Goal: Task Accomplishment & Management: Manage account settings

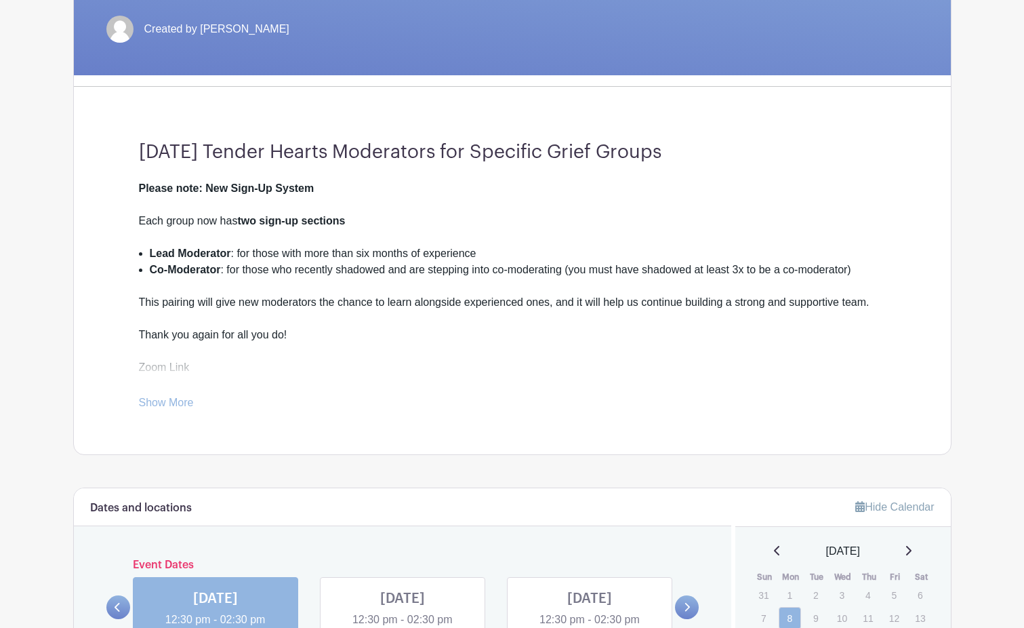
scroll to position [270, 0]
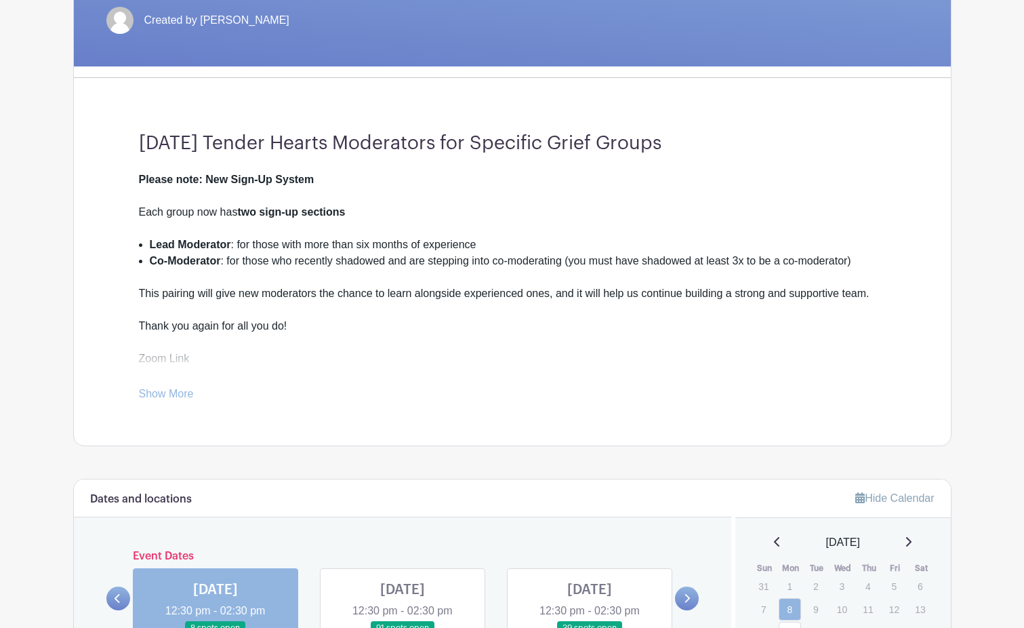
click at [166, 393] on link "Show More" at bounding box center [166, 396] width 55 height 17
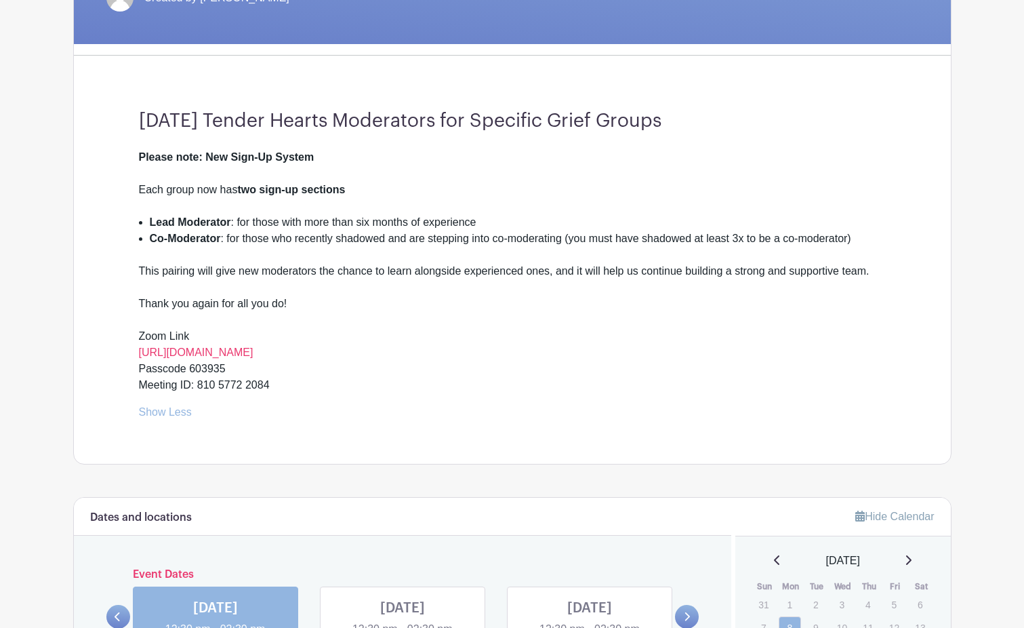
scroll to position [0, 0]
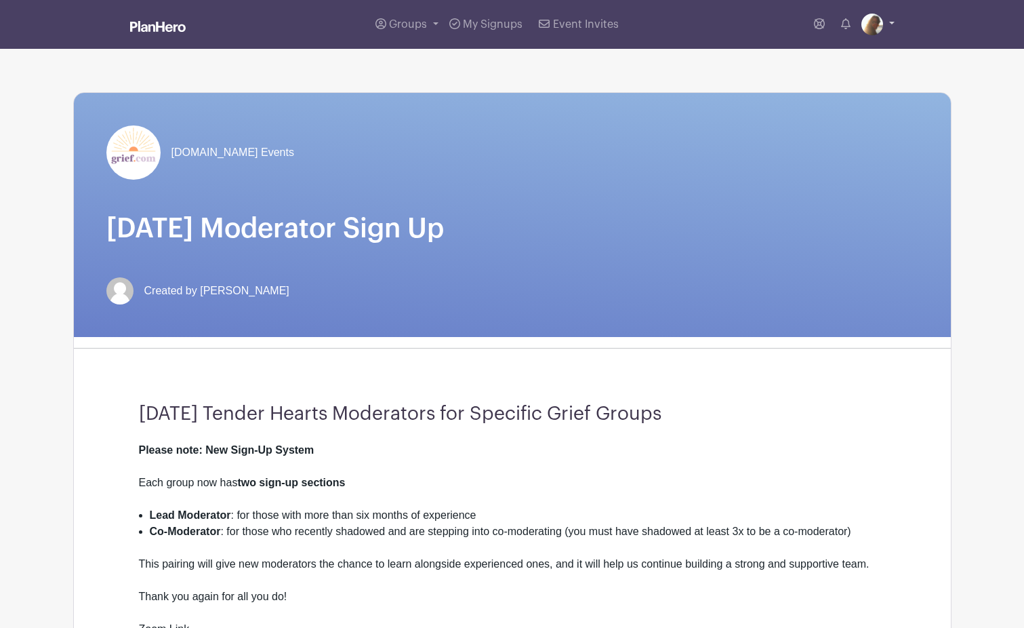
click at [863, 26] on img at bounding box center [872, 25] width 22 height 22
click at [834, 54] on link "My account" at bounding box center [840, 56] width 107 height 22
click at [520, 168] on div "[DOMAIN_NAME] Events" at bounding box center [512, 152] width 812 height 54
click at [406, 22] on span "Groups" at bounding box center [408, 24] width 38 height 11
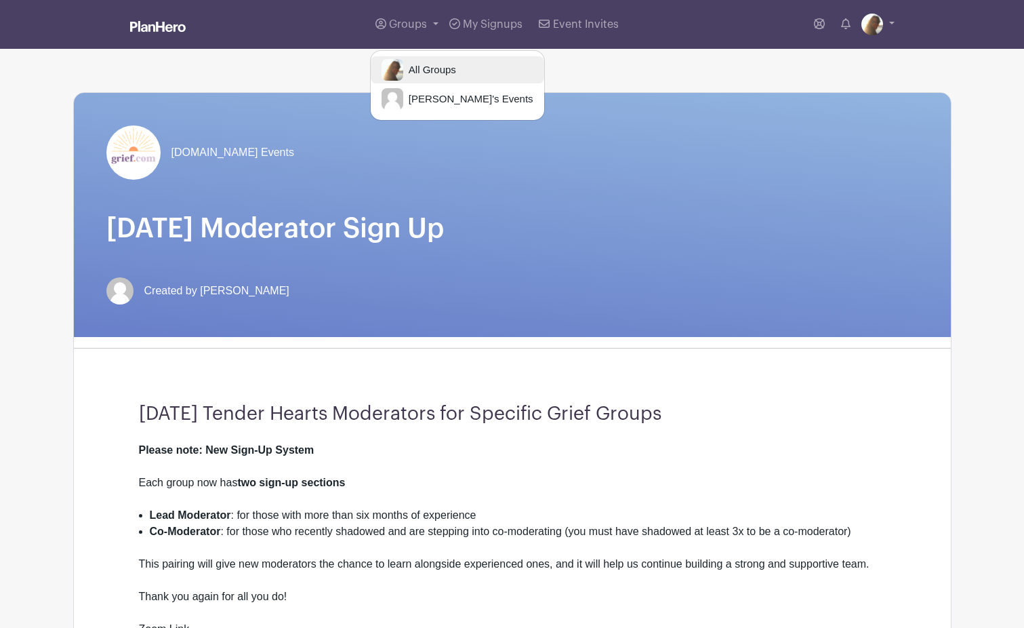
click at [412, 64] on span "All Groups" at bounding box center [429, 70] width 53 height 16
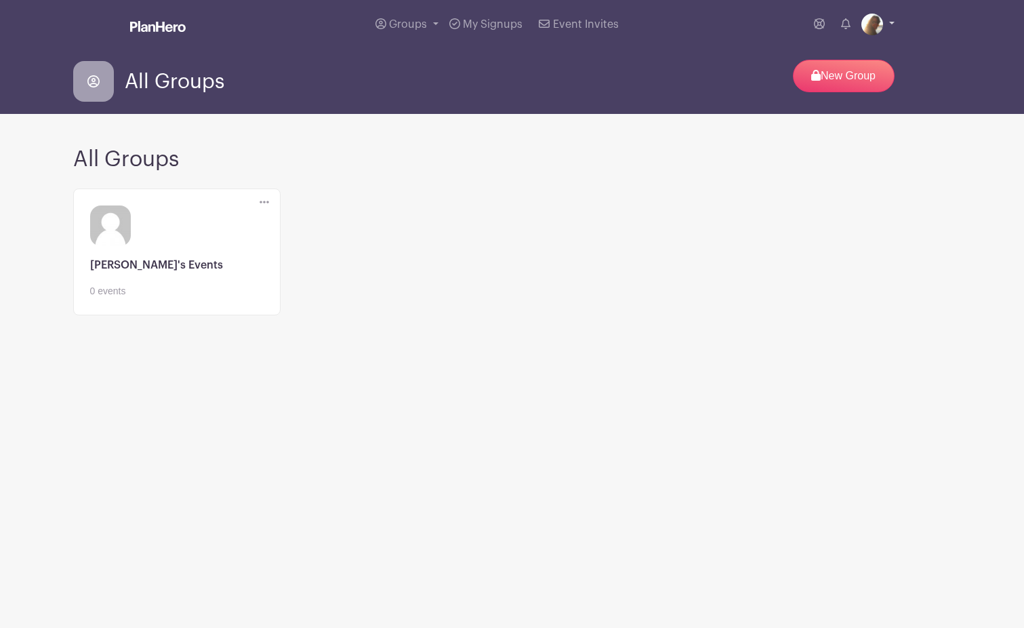
click at [872, 23] on img at bounding box center [872, 25] width 22 height 22
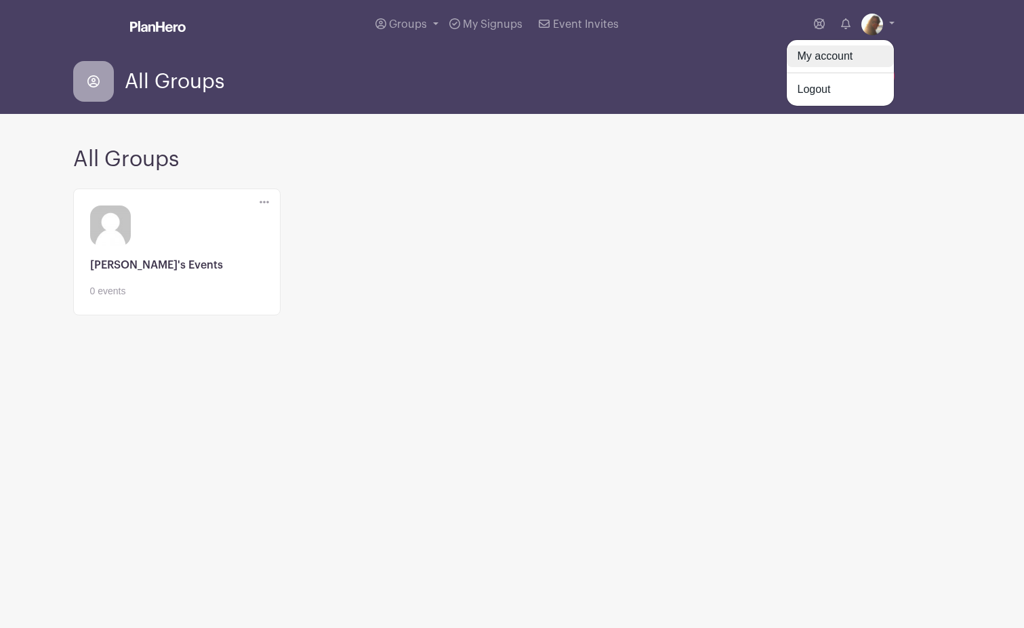
click at [804, 58] on link "My account" at bounding box center [840, 56] width 107 height 22
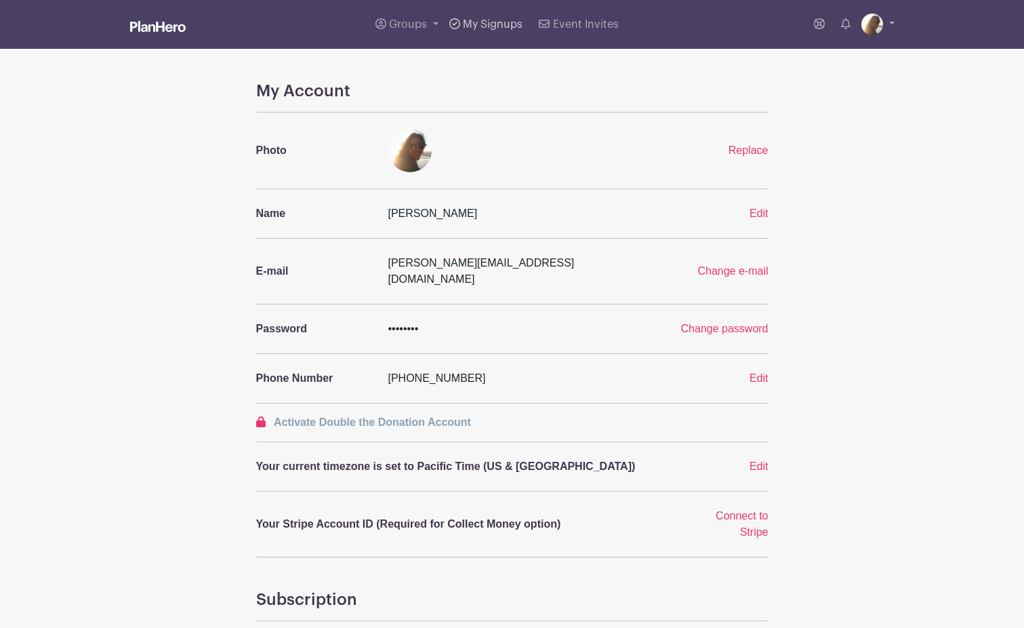
click at [489, 26] on span "My Signups" at bounding box center [493, 24] width 60 height 11
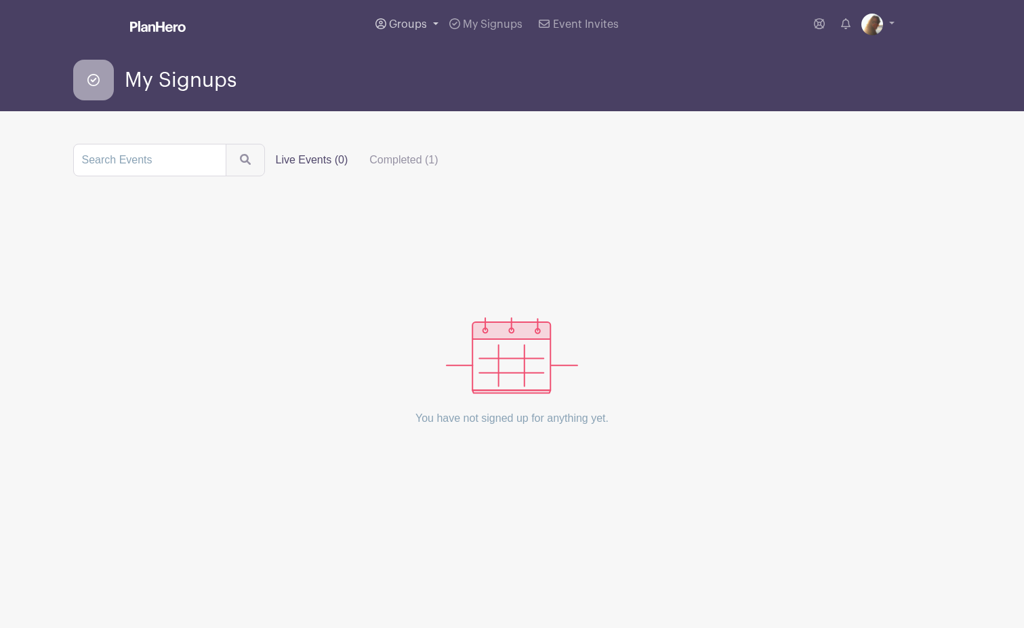
click at [405, 24] on span "Groups" at bounding box center [408, 24] width 38 height 11
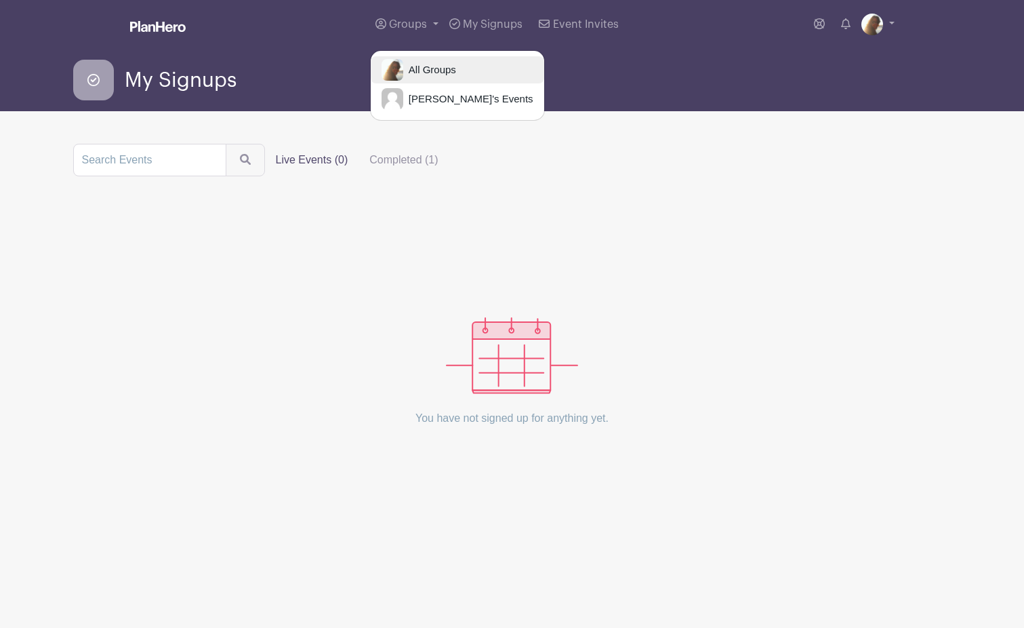
click at [438, 76] on span "All Groups" at bounding box center [429, 70] width 53 height 16
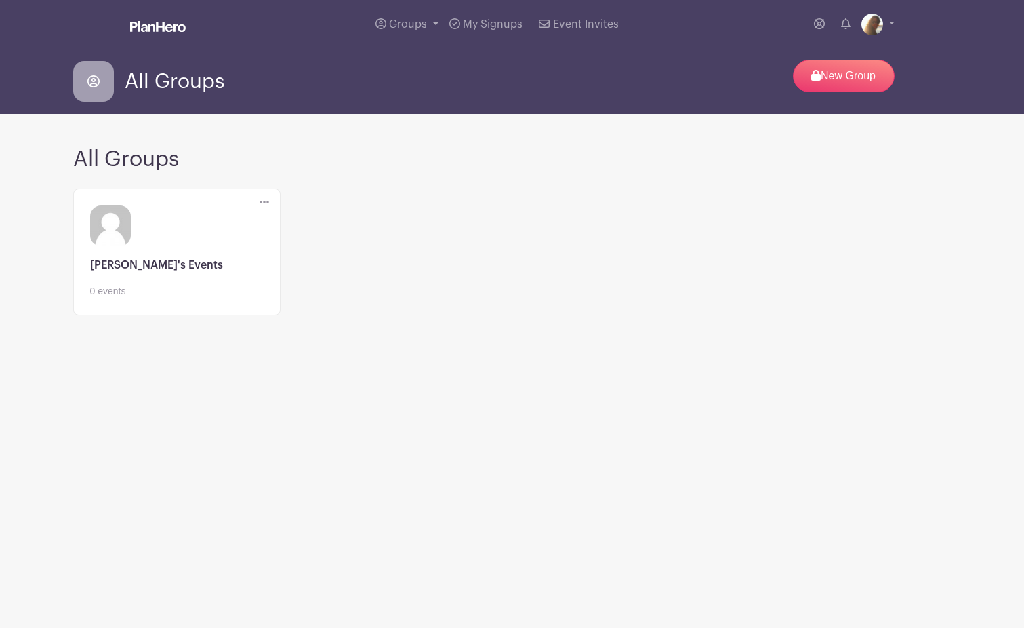
click at [159, 298] on link at bounding box center [176, 298] width 173 height 0
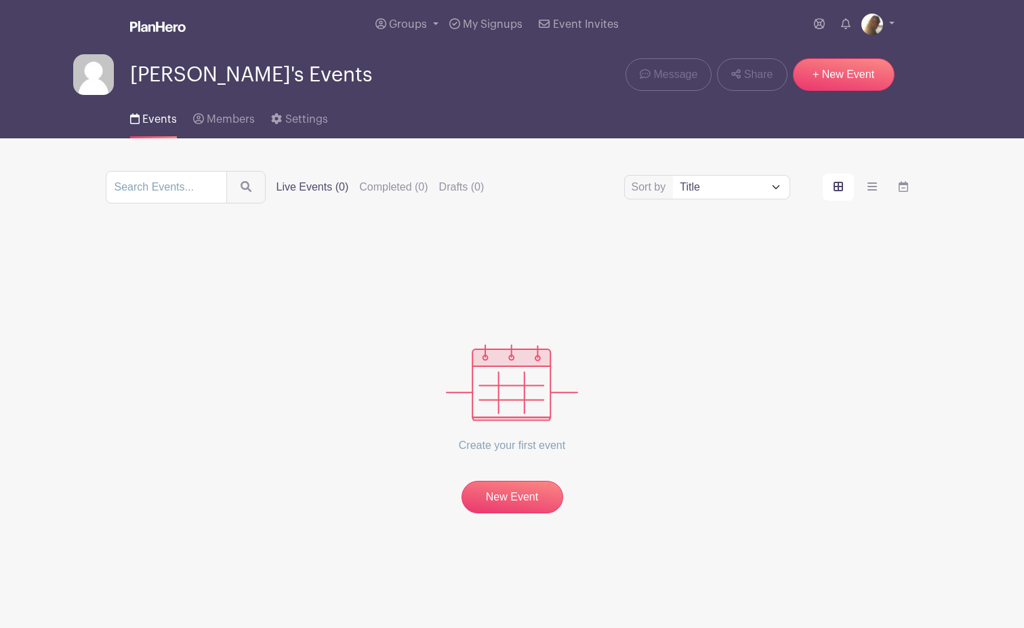
click at [150, 124] on span "Events" at bounding box center [159, 119] width 35 height 11
click at [222, 123] on span "Members" at bounding box center [231, 119] width 48 height 11
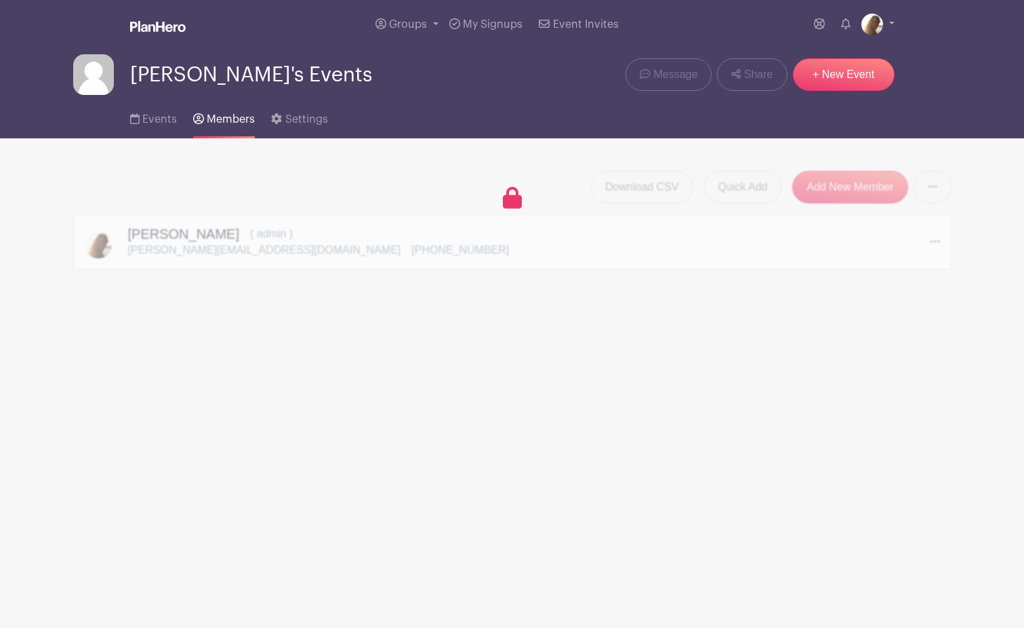
click at [246, 285] on main "Groups All Groups Laura's Events My Signups Event Invites My account Logout Lau…" at bounding box center [512, 177] width 1024 height 354
click at [300, 156] on div "Download CSV Quick Add Add New Member Send Invitations to all Pending Members L…" at bounding box center [512, 203] width 878 height 131
click at [571, 23] on span "Event Invites" at bounding box center [586, 24] width 66 height 11
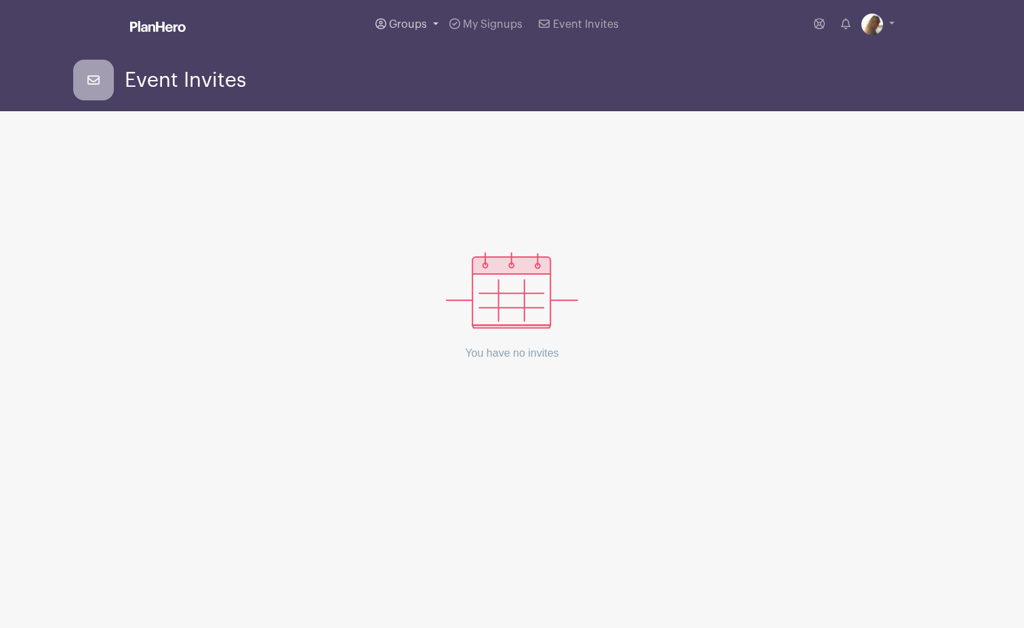
click at [399, 20] on span "Groups" at bounding box center [408, 24] width 38 height 11
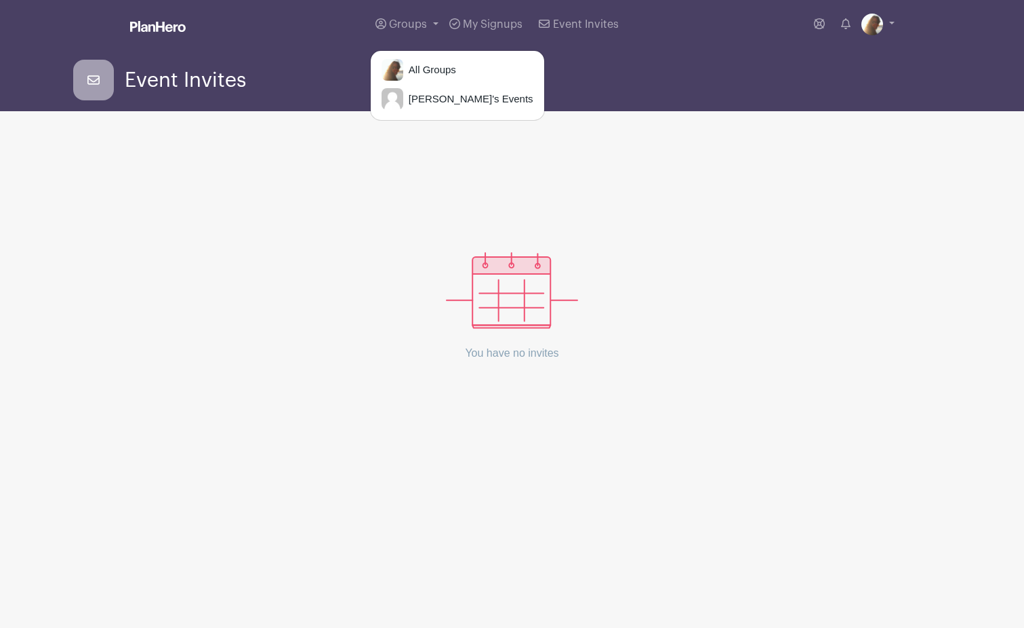
click at [165, 12] on div "Groups All Groups Laura's Events My Signups Event Invites My account Logout" at bounding box center [512, 24] width 895 height 49
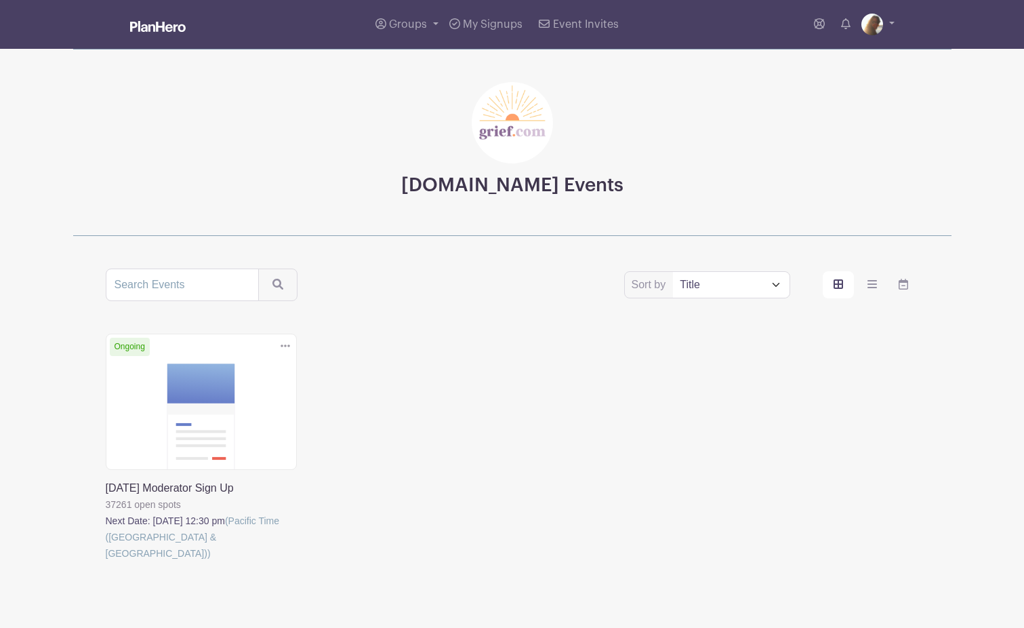
scroll to position [40, 0]
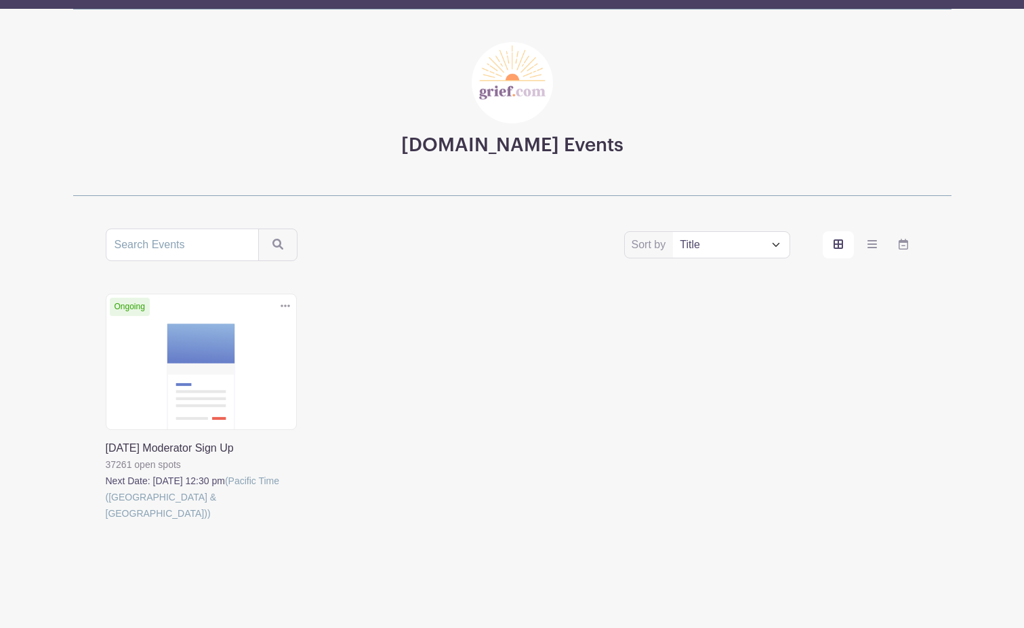
click at [663, 322] on div "Ongoing Duplicate [GEOGRAPHIC_DATA] [DATE] Moderator Sign Up 37261 open spots N…" at bounding box center [512, 426] width 829 height 266
click at [106, 521] on link at bounding box center [106, 521] width 0 height 0
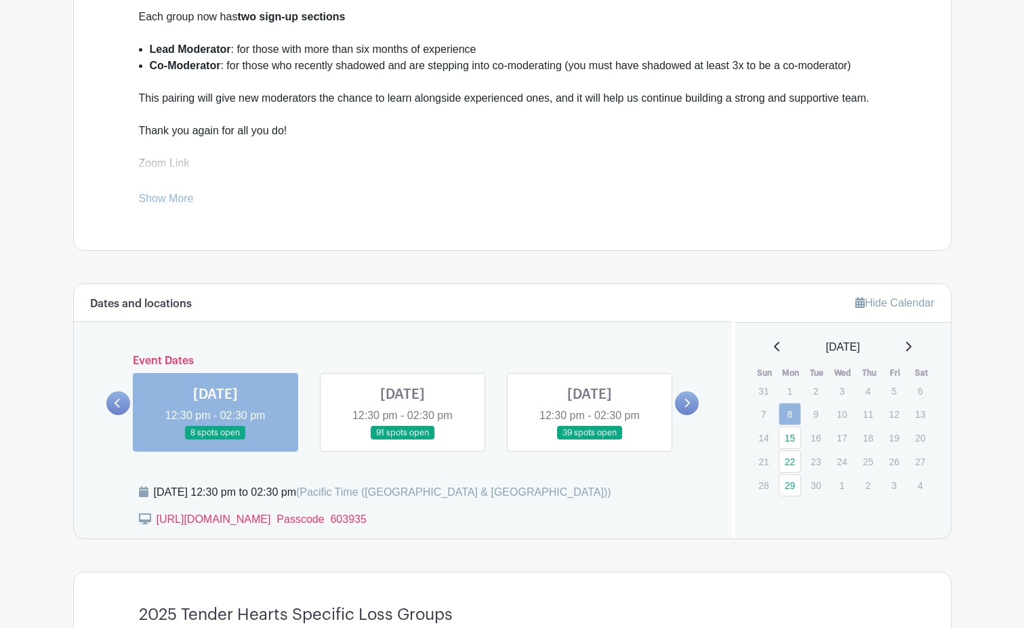
scroll to position [469, 0]
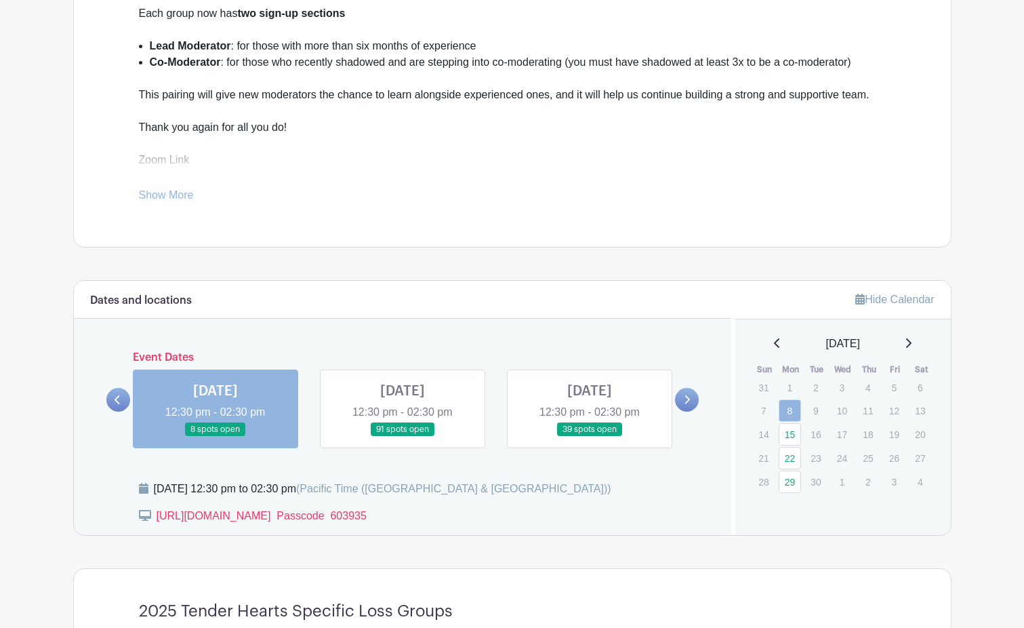
click at [403, 436] on link at bounding box center [403, 436] width 0 height 0
